Goal: Task Accomplishment & Management: Complete application form

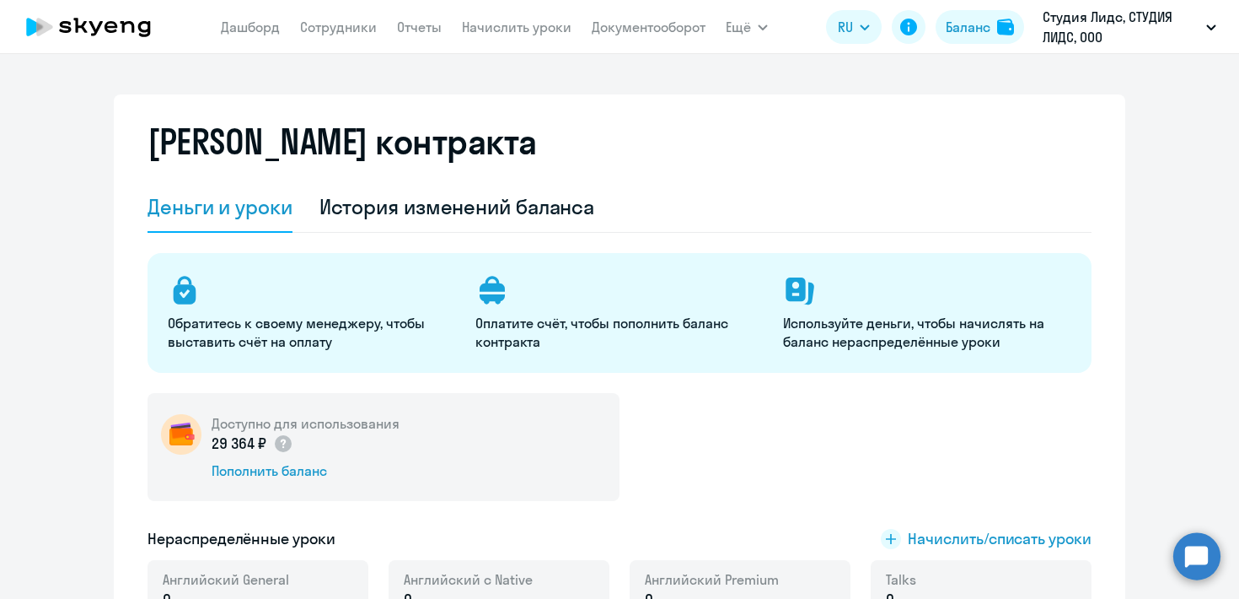
select select "english_adult_not_native_speaker"
click at [317, 25] on link "Сотрудники" at bounding box center [338, 27] width 77 height 17
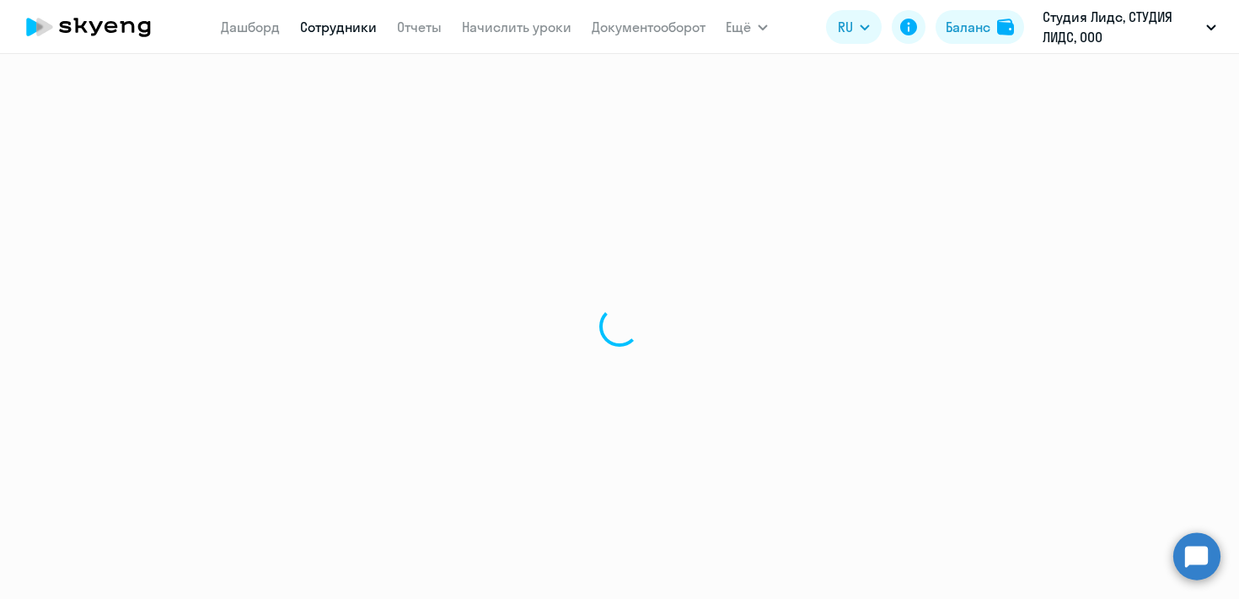
select select "30"
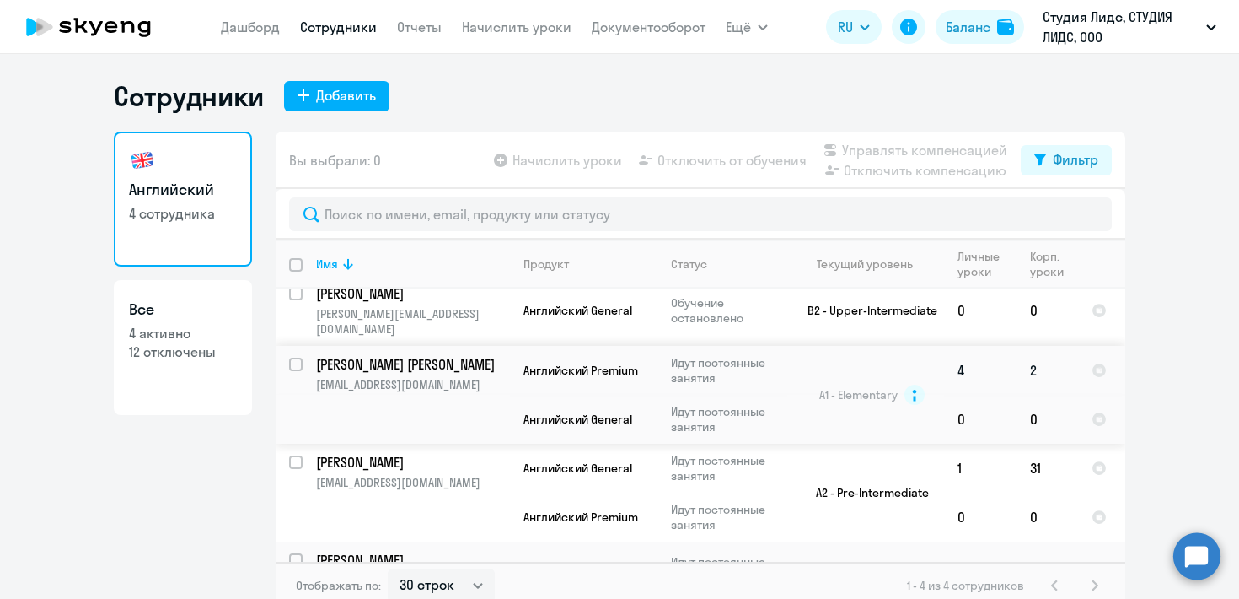
scroll to position [24, 0]
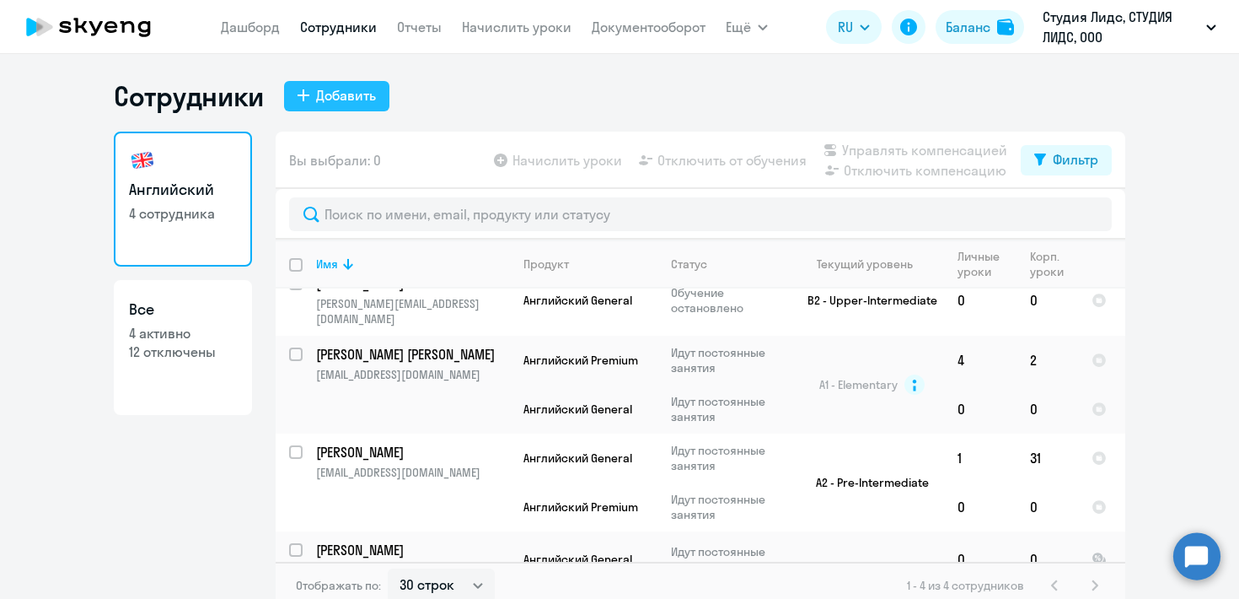
click at [367, 98] on div "Добавить" at bounding box center [346, 95] width 60 height 20
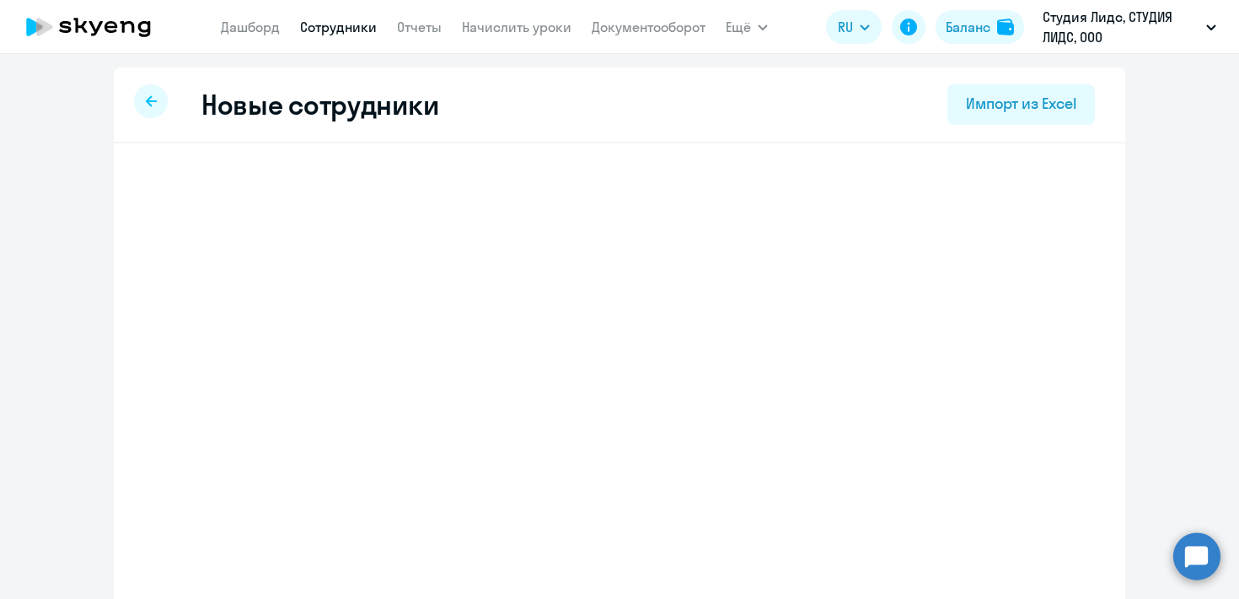
select select "english_adult_not_native_speaker"
select select "3"
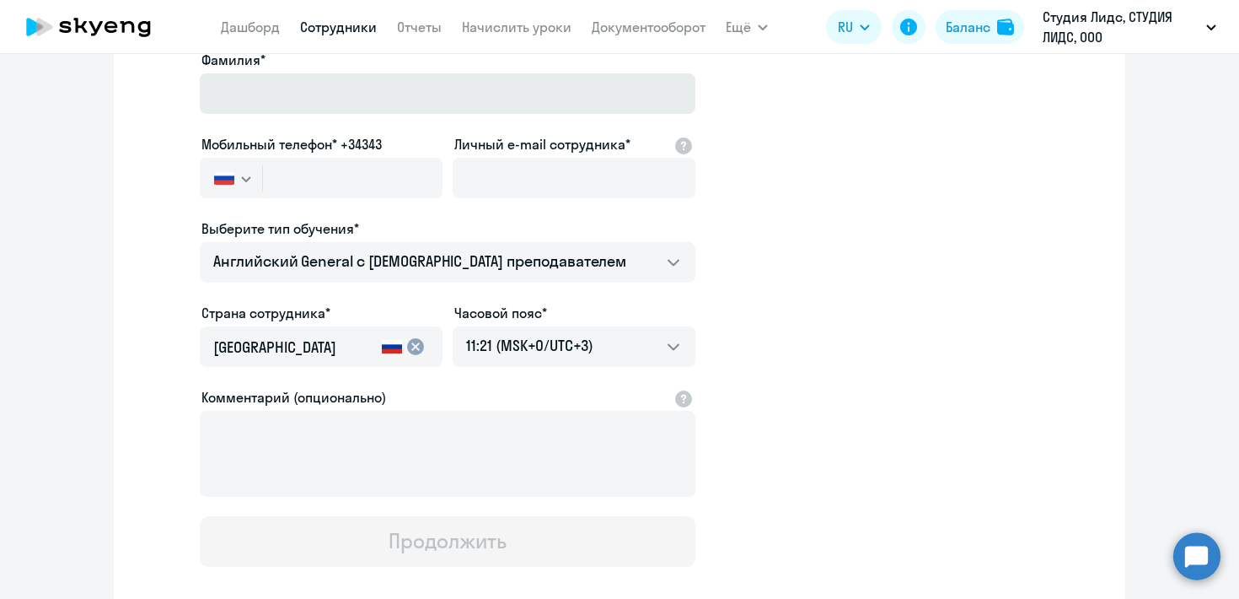
scroll to position [4, 0]
